Goal: Information Seeking & Learning: Check status

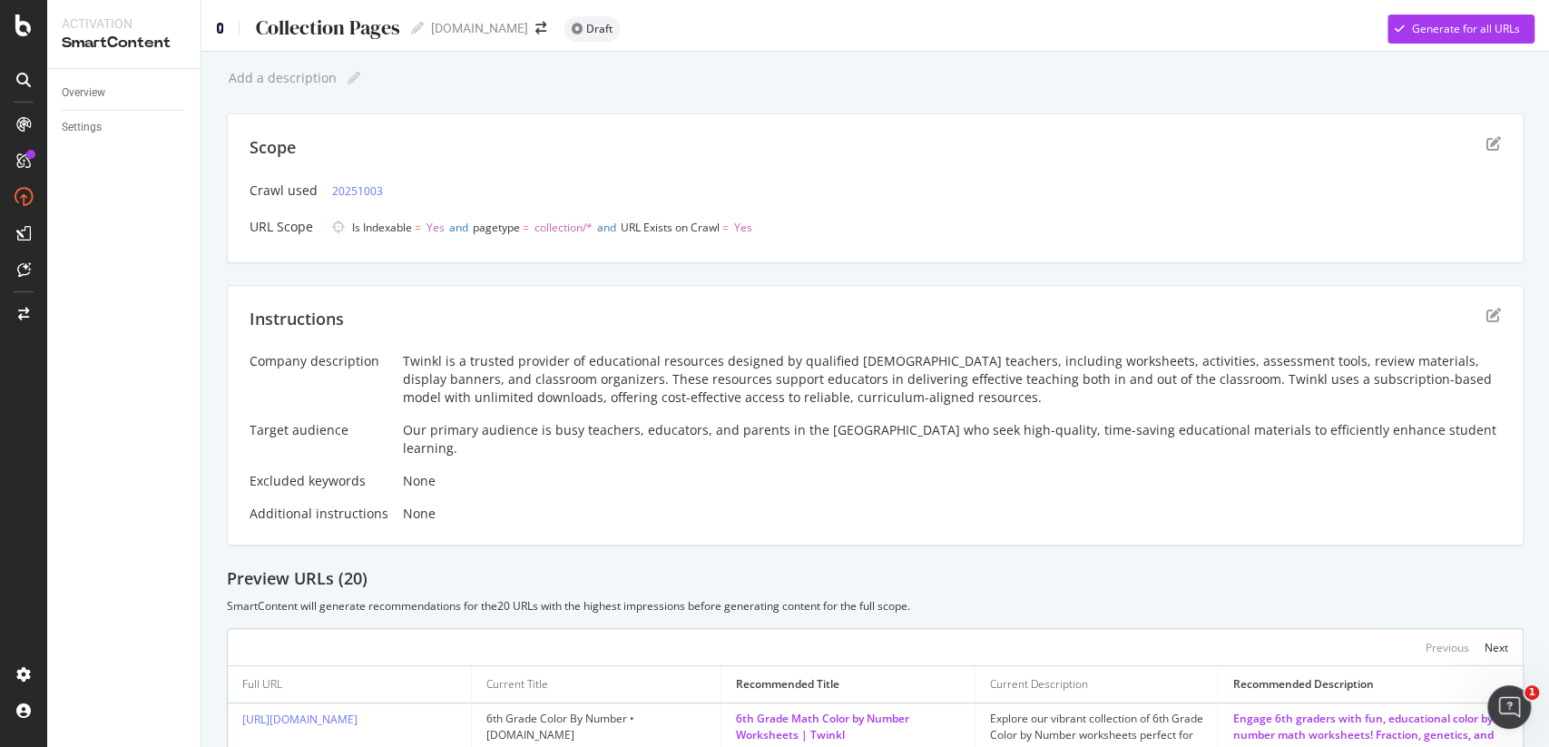
click at [222, 28] on icon at bounding box center [220, 28] width 8 height 13
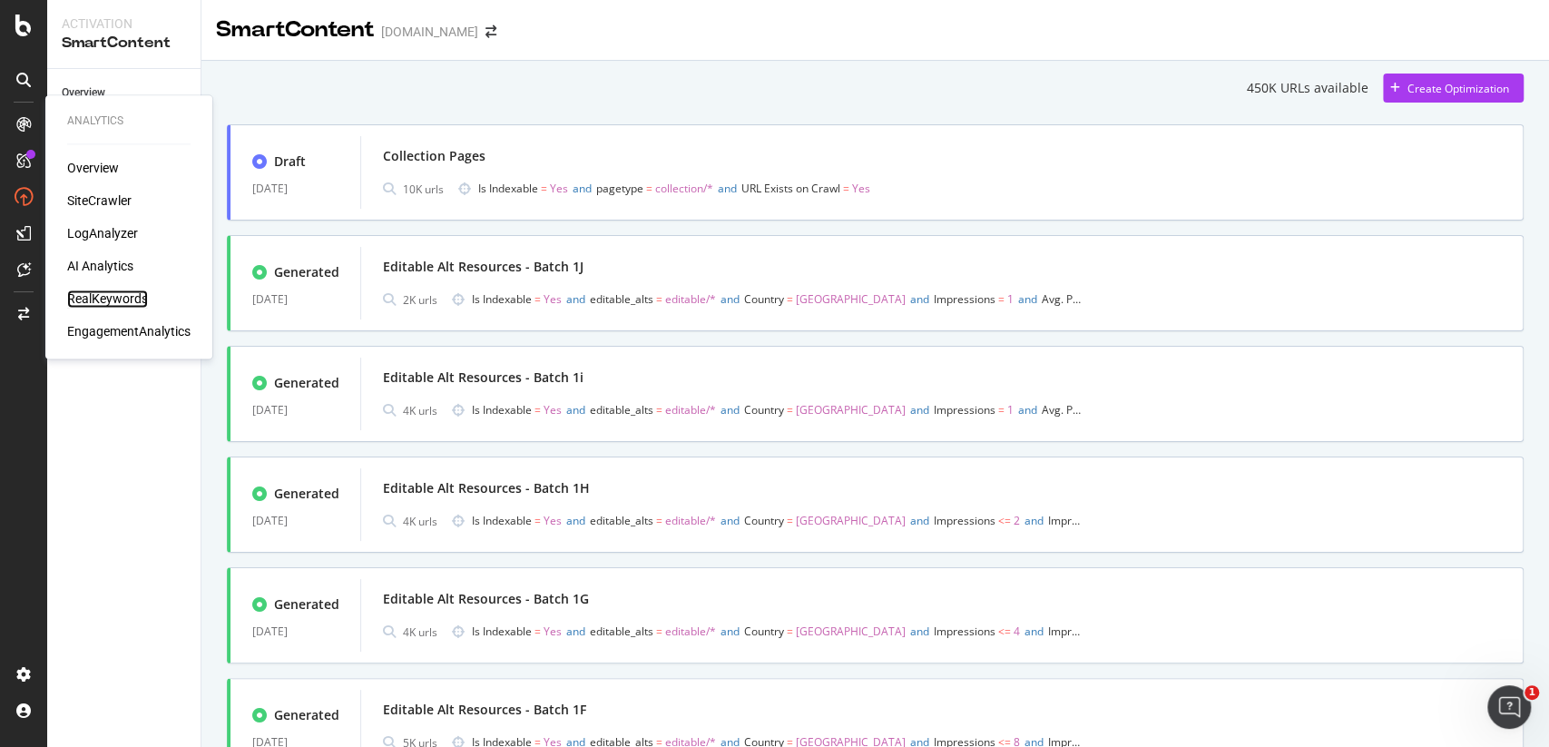
click at [125, 301] on div "RealKeywords" at bounding box center [107, 299] width 81 height 18
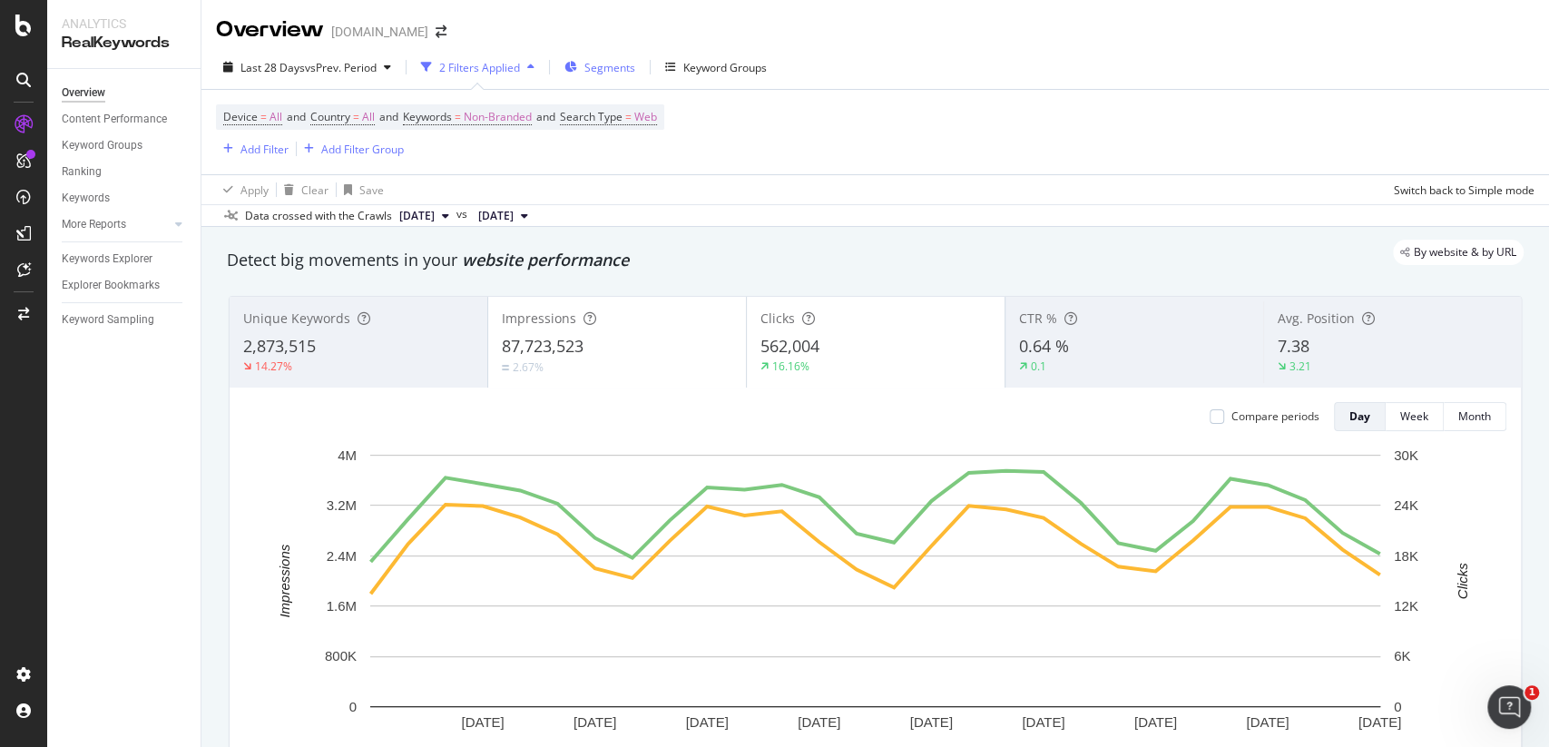
click at [612, 78] on div "Segments" at bounding box center [600, 67] width 71 height 27
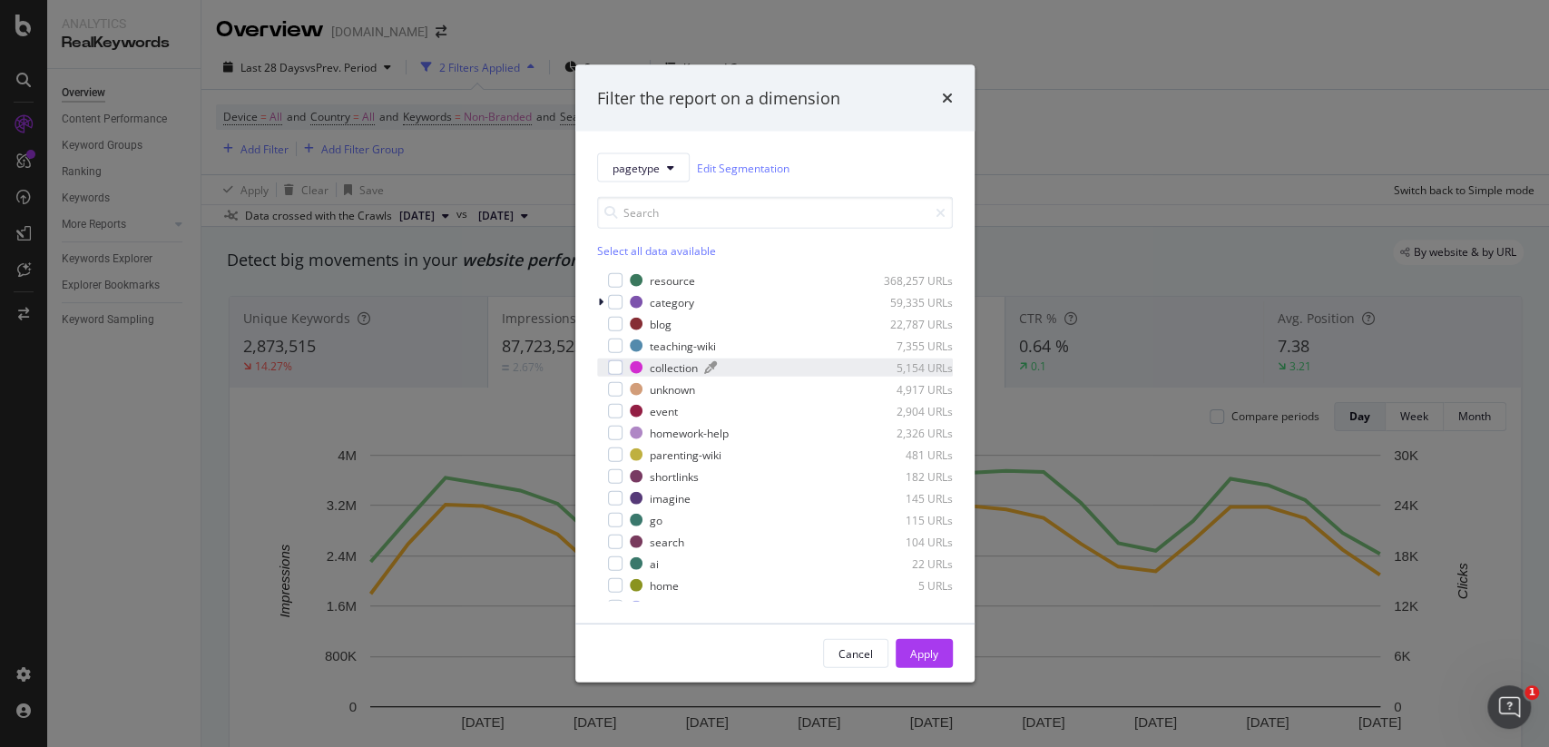
click at [679, 361] on div "collection" at bounding box center [674, 366] width 48 height 15
click at [914, 644] on div "Apply" at bounding box center [924, 653] width 28 height 27
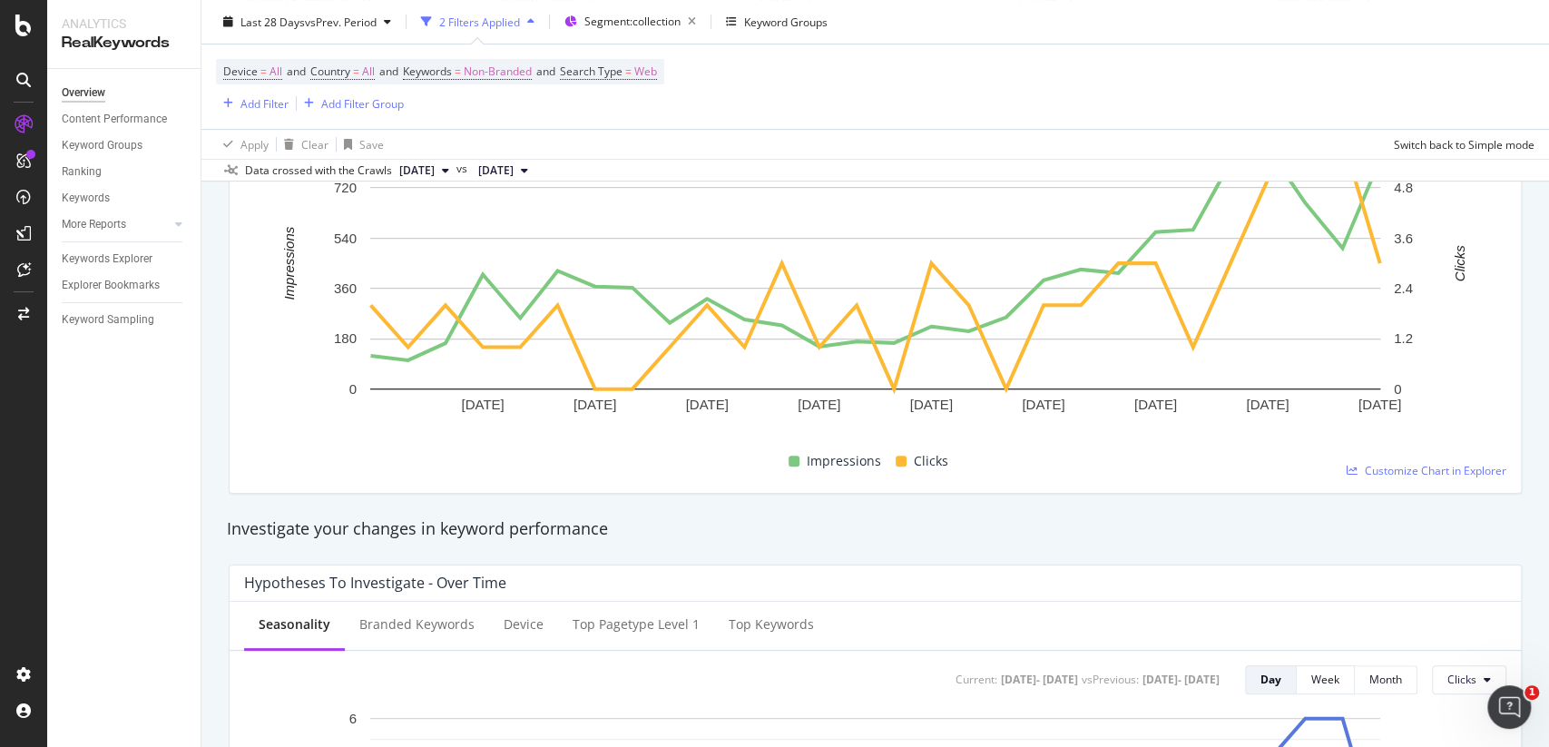
scroll to position [176, 0]
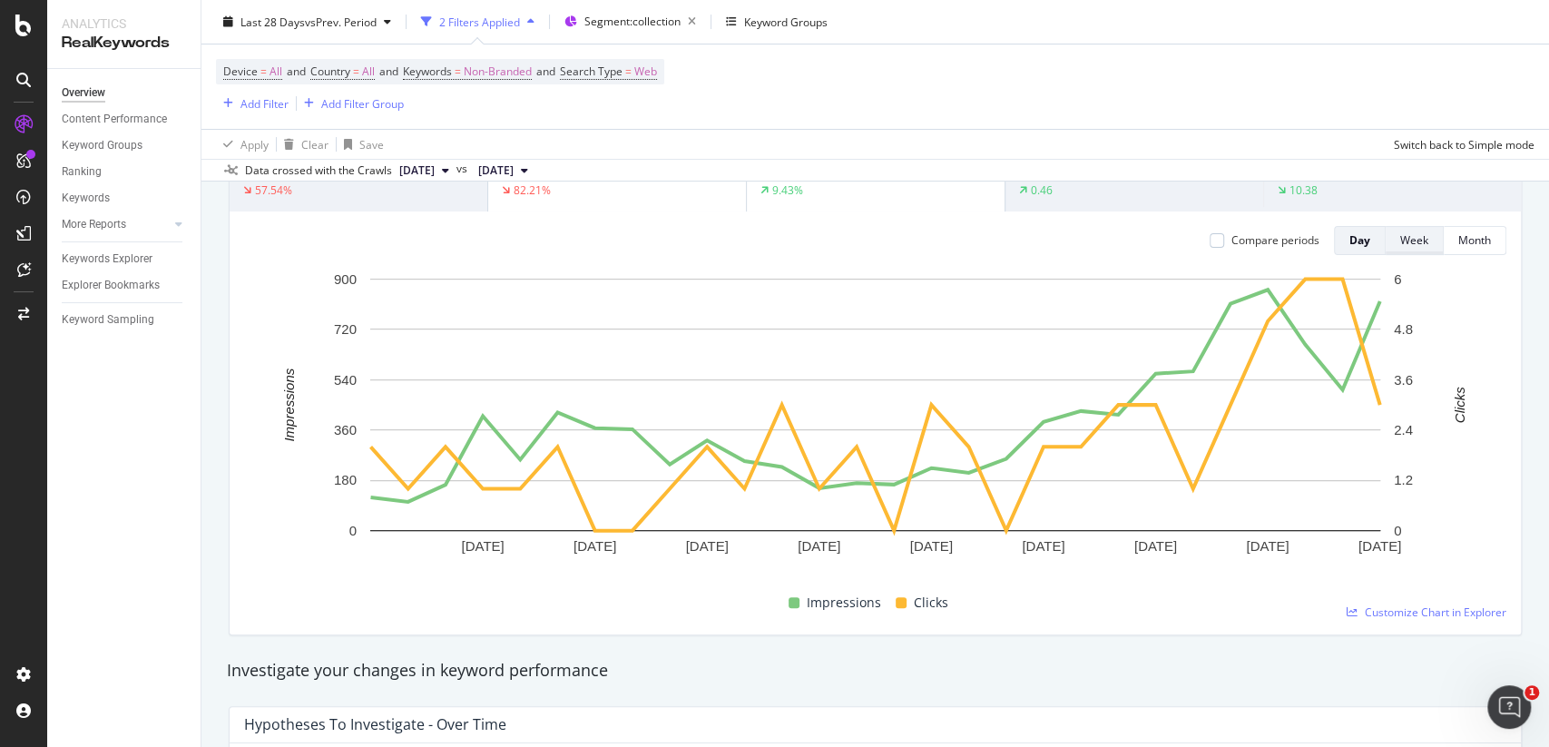
click at [1428, 231] on div "Week" at bounding box center [1414, 240] width 28 height 25
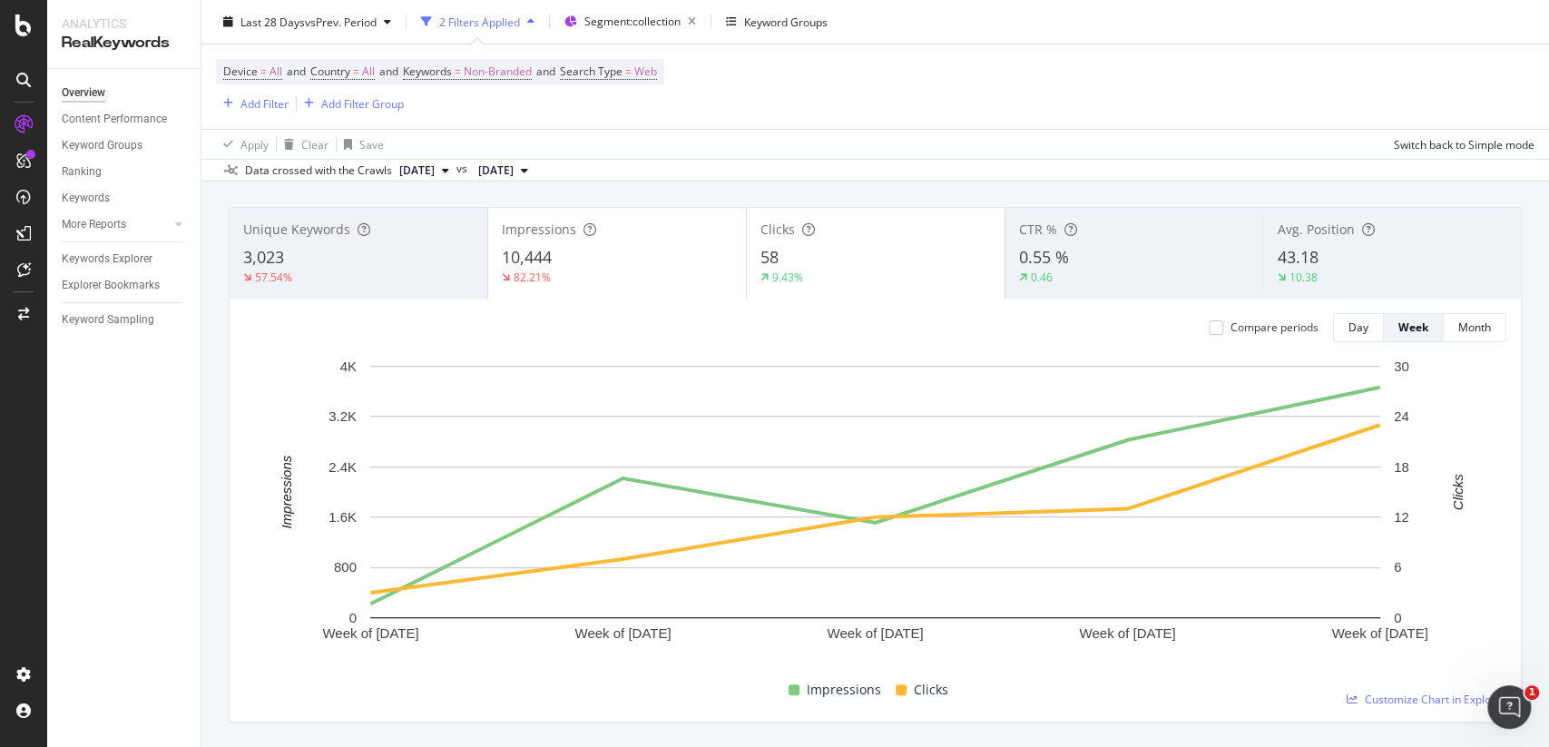
scroll to position [91, 0]
